Goal: Navigation & Orientation: Understand site structure

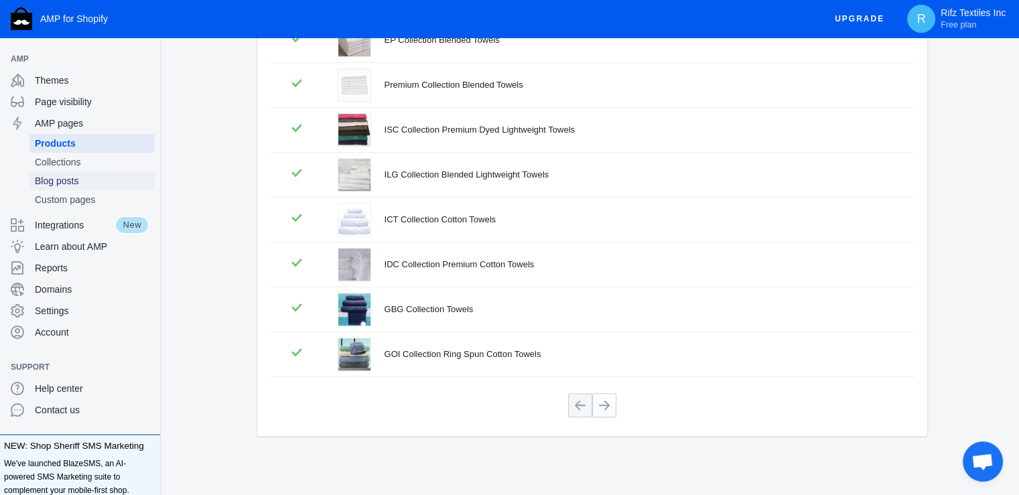
scroll to position [1, 0]
click at [72, 159] on span "Collections" at bounding box center [92, 160] width 115 height 13
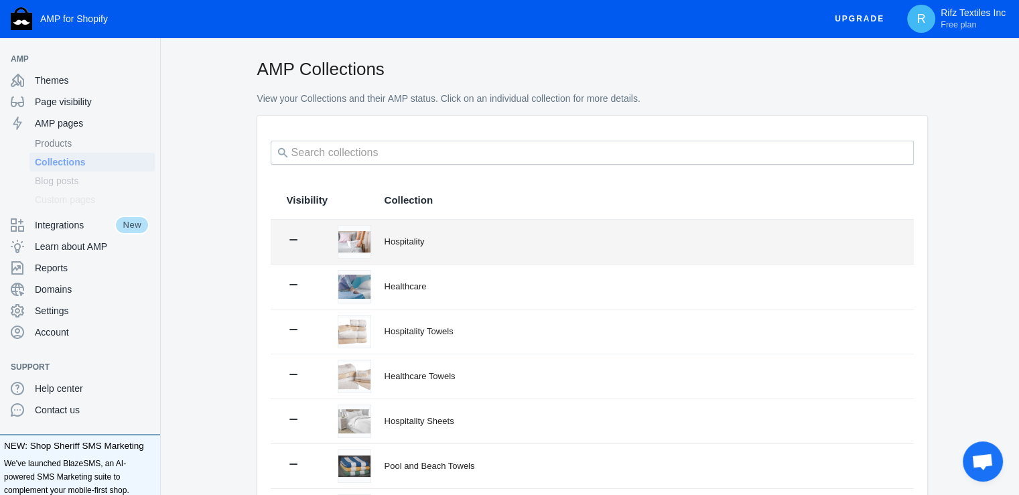
scroll to position [1, 0]
click at [413, 249] on td "Hospitality" at bounding box center [642, 242] width 543 height 44
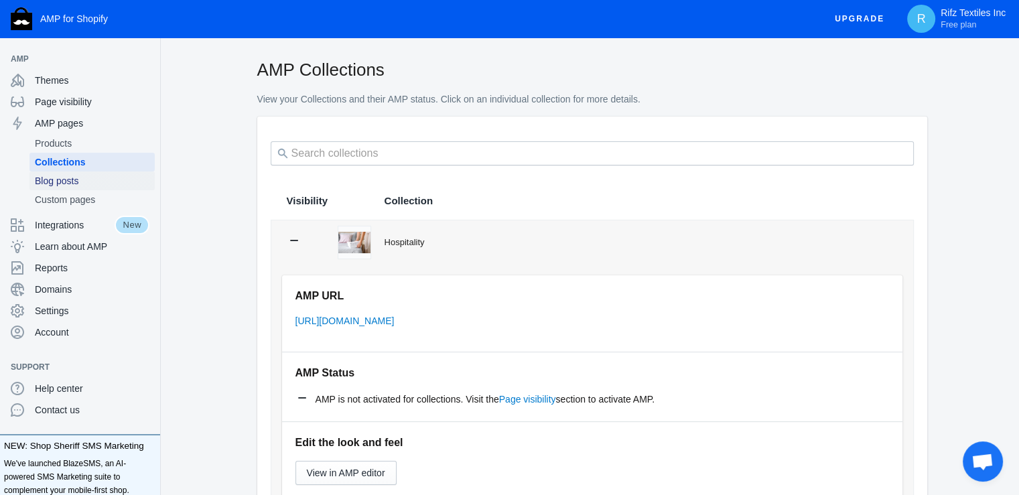
click at [48, 183] on span "Blog posts" at bounding box center [92, 180] width 115 height 13
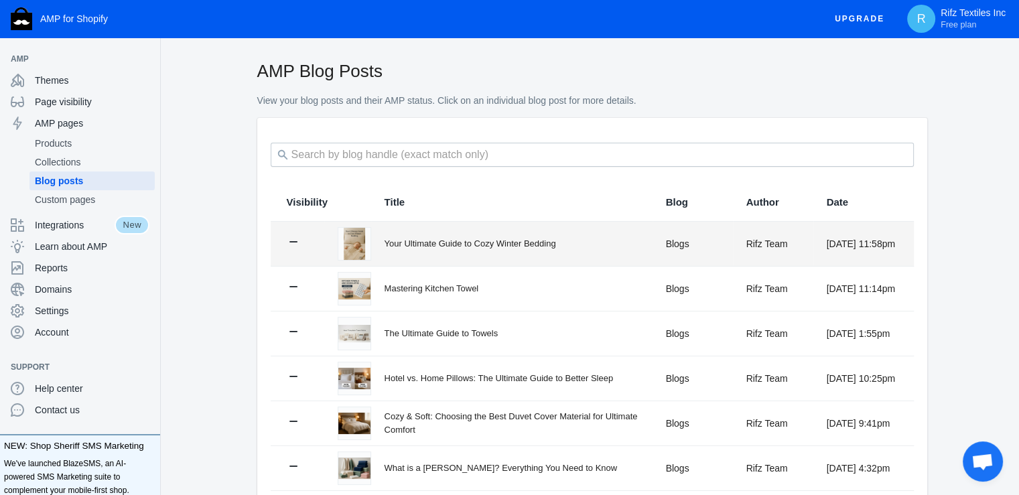
click at [501, 245] on div "Your Ultimate Guide to Cozy Winter Bedding" at bounding box center [519, 243] width 268 height 13
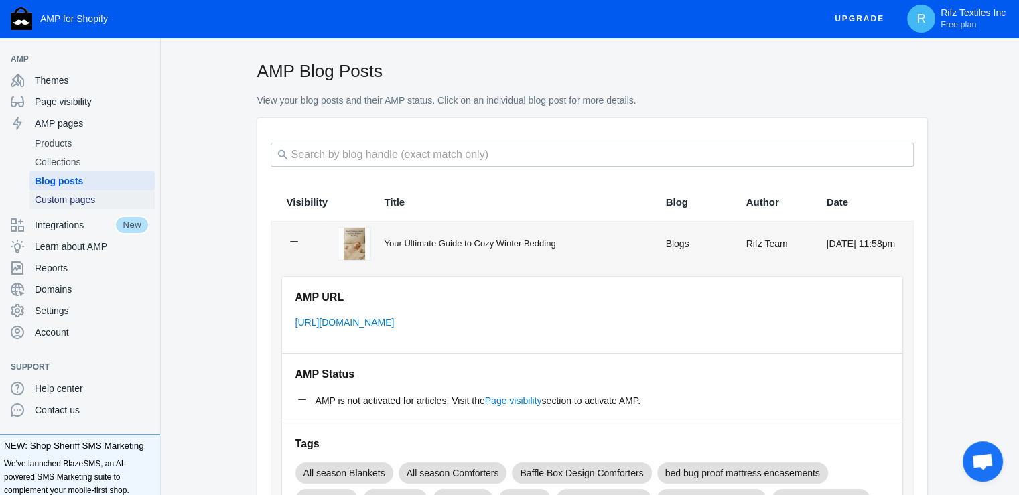
click at [80, 197] on span "Custom pages" at bounding box center [92, 199] width 115 height 13
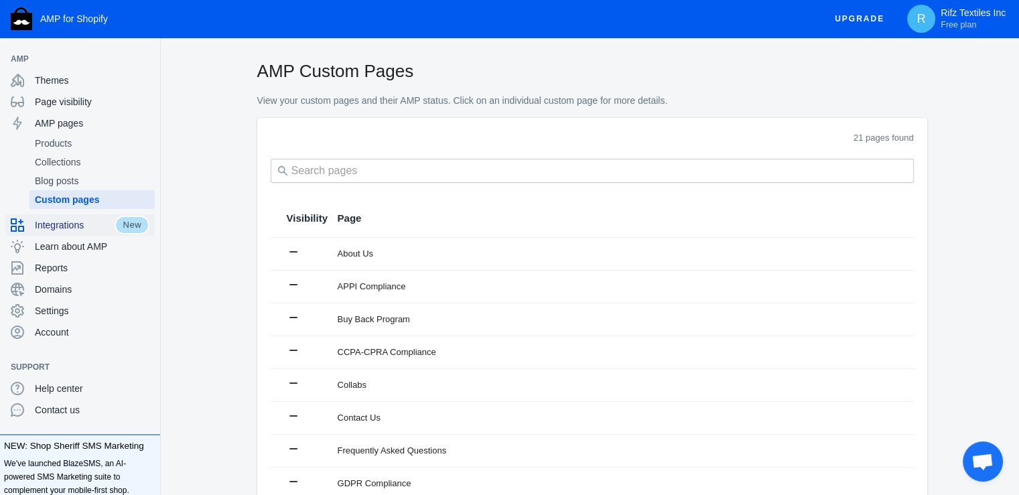
click at [64, 222] on span "Integrations" at bounding box center [75, 224] width 80 height 13
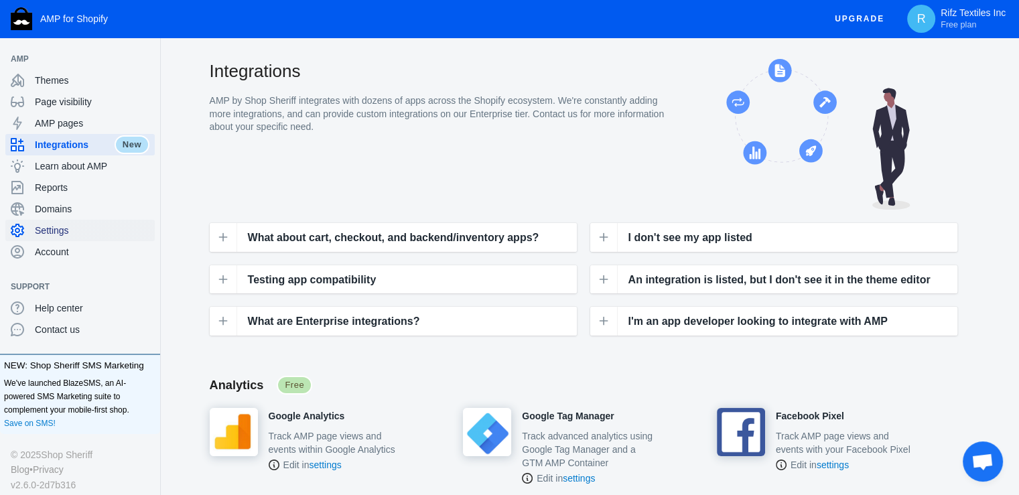
click at [53, 229] on span "Settings" at bounding box center [92, 230] width 115 height 13
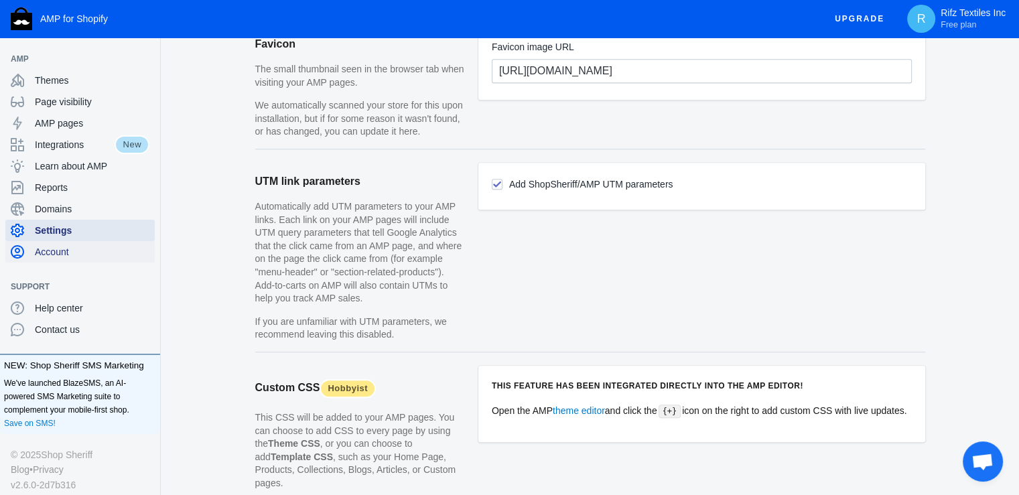
scroll to position [1057, 0]
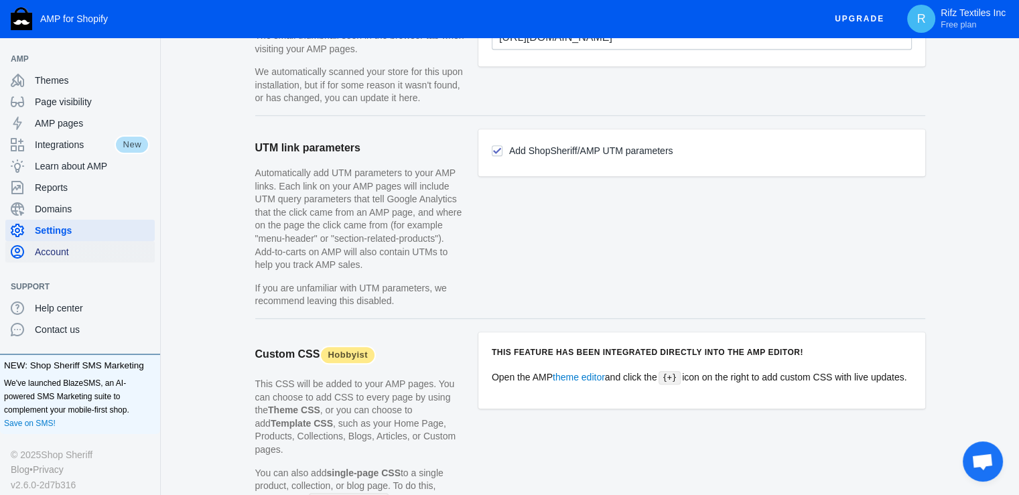
click at [43, 258] on span "Account" at bounding box center [92, 251] width 115 height 13
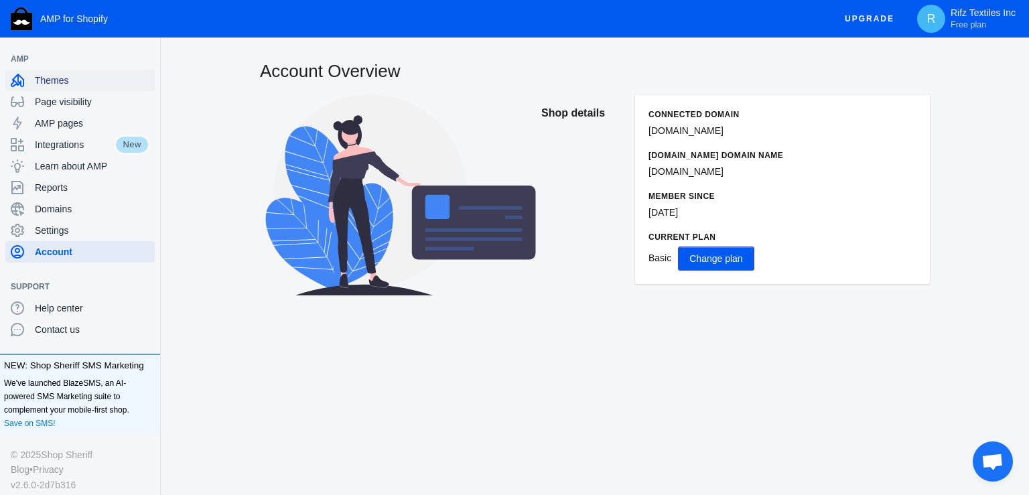
click at [52, 78] on span "Themes" at bounding box center [92, 80] width 115 height 13
